Goal: Find specific page/section: Find specific page/section

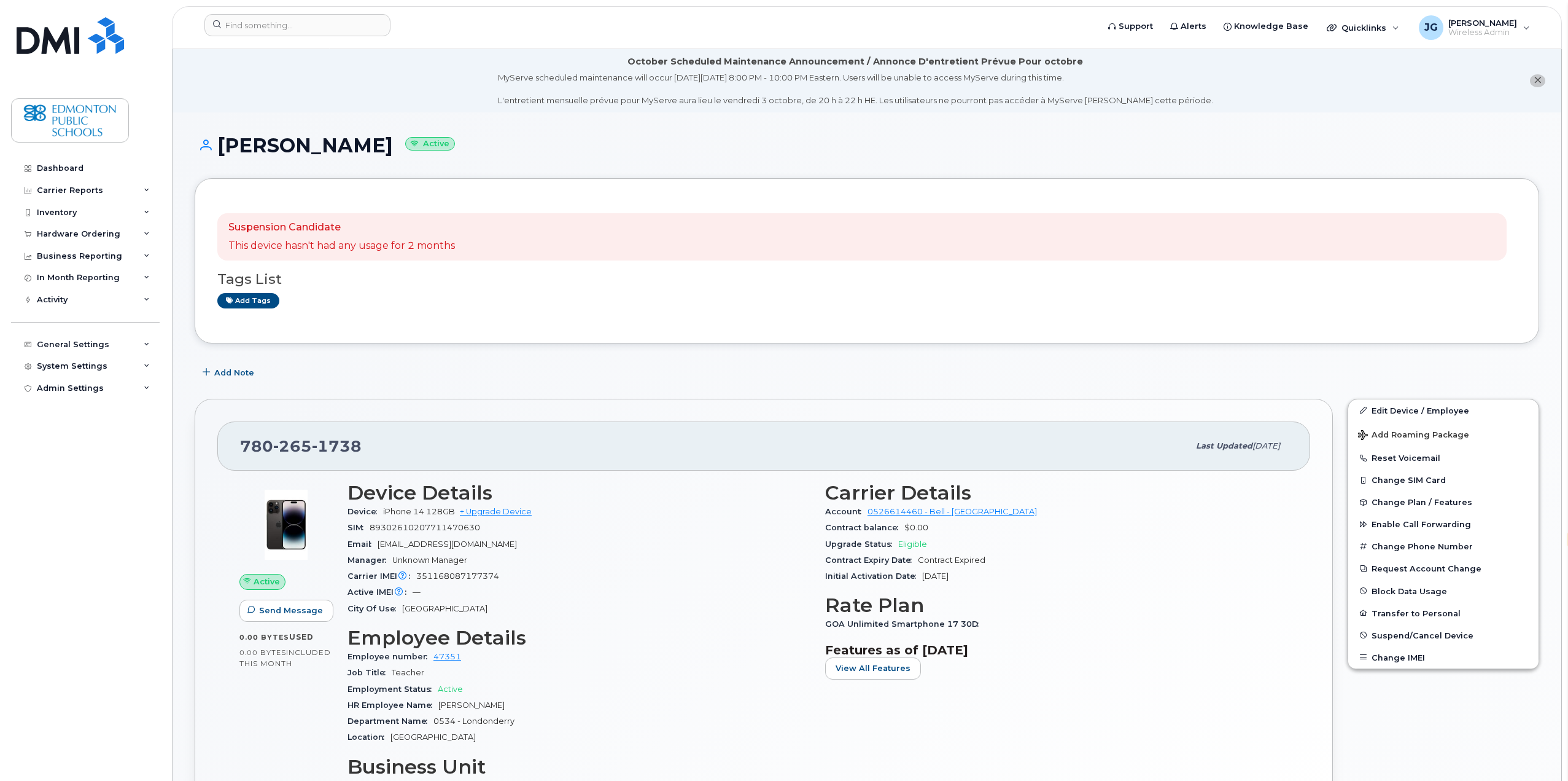
select select "en"
click at [359, 31] on input at bounding box center [298, 25] width 186 height 22
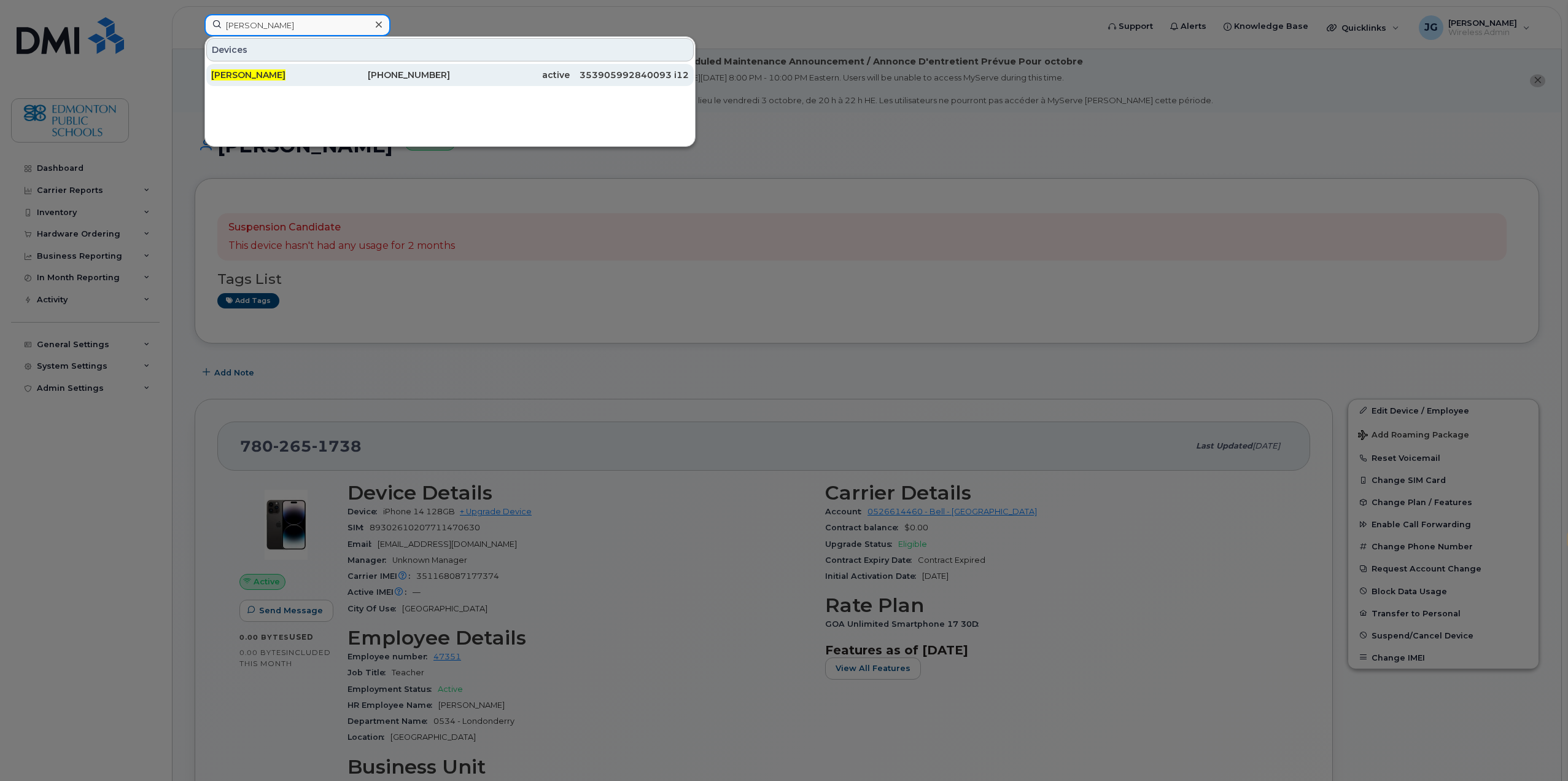
type input "[PERSON_NAME]"
click at [251, 75] on span "[PERSON_NAME]" at bounding box center [249, 75] width 74 height 11
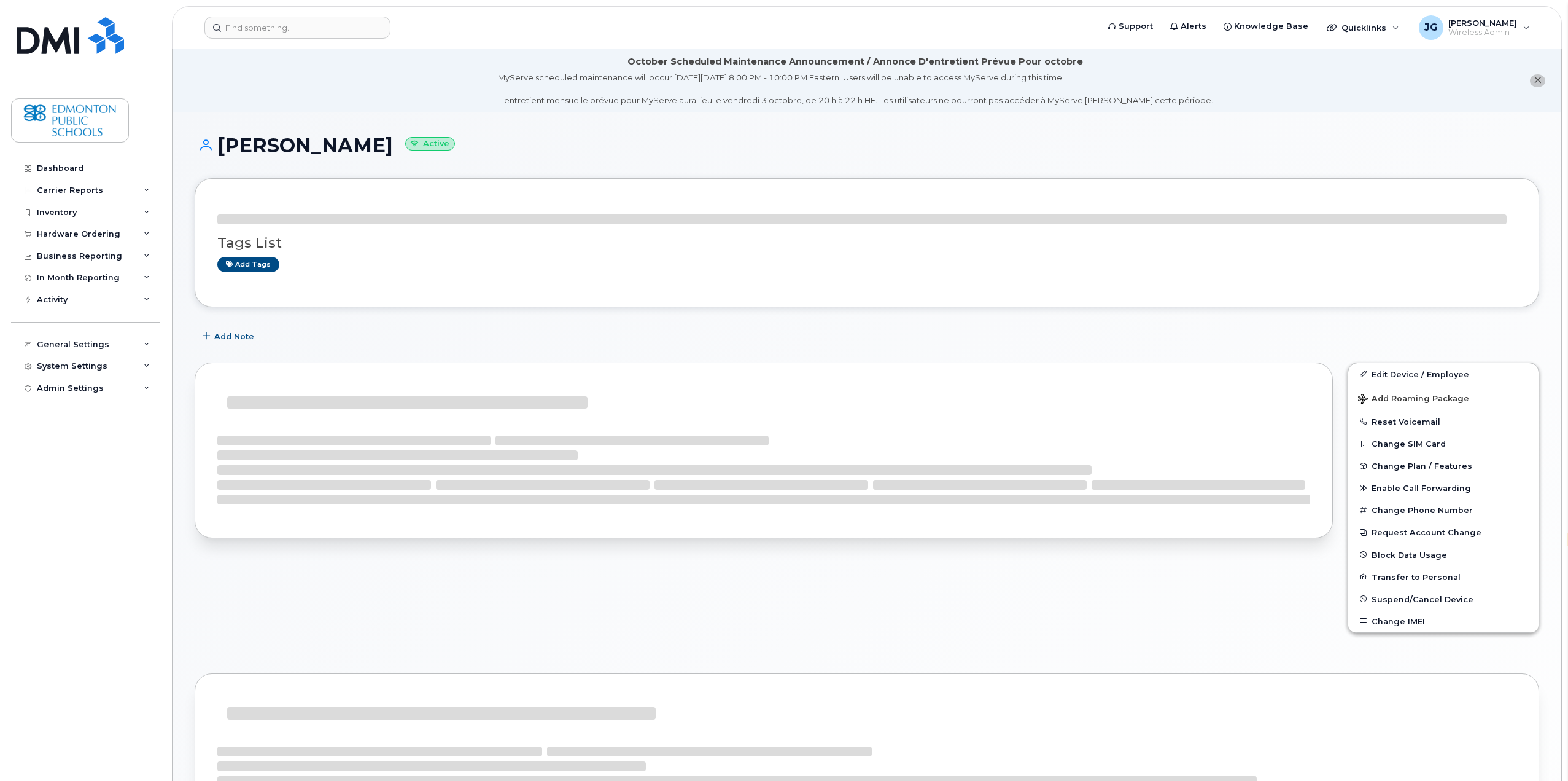
select select "en"
